Goal: Navigation & Orientation: Find specific page/section

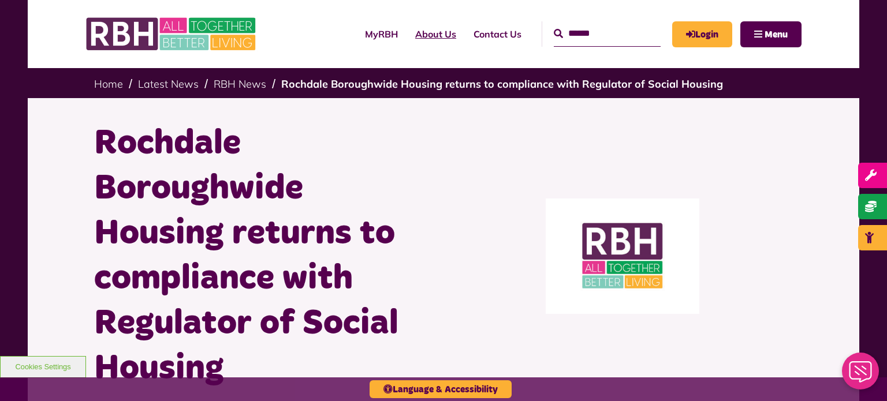
click at [409, 33] on link "About Us" at bounding box center [435, 33] width 58 height 31
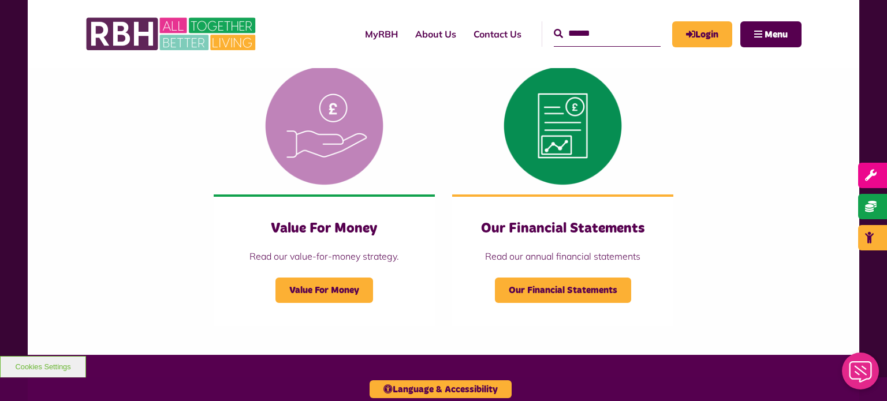
scroll to position [1139, 0]
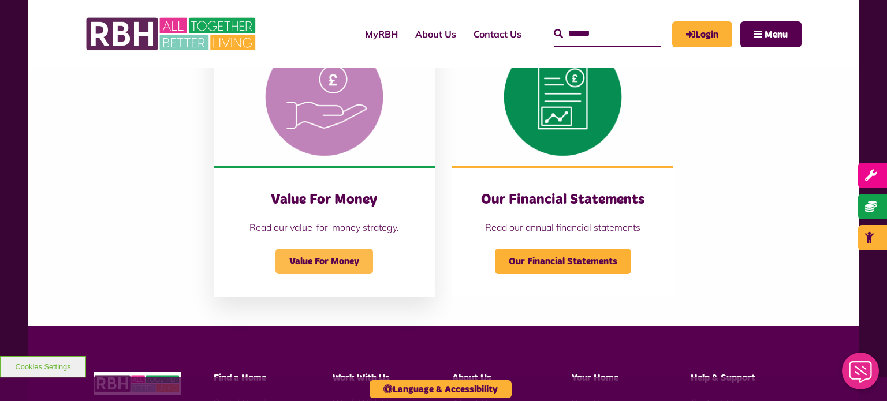
click at [362, 268] on span "Value For Money" at bounding box center [324, 261] width 98 height 25
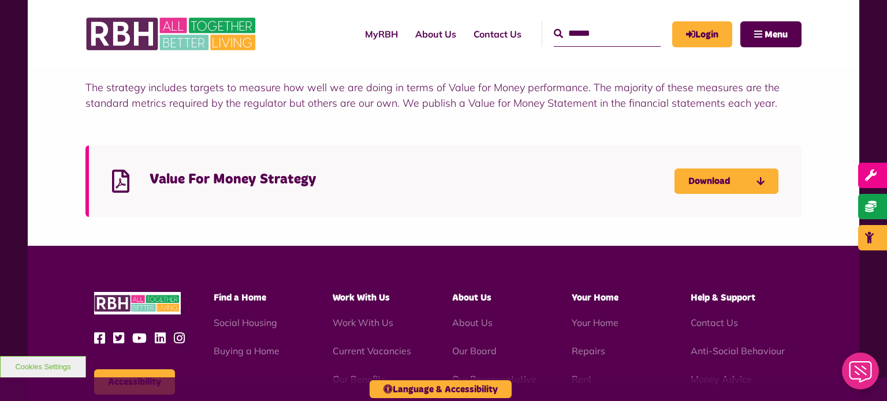
scroll to position [416, 0]
